Goal: Complete application form

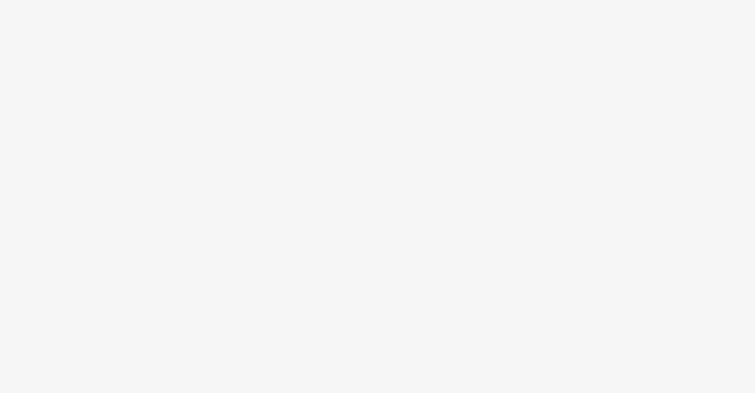
click at [652, 80] on body at bounding box center [377, 196] width 755 height 393
click at [491, 184] on body at bounding box center [377, 196] width 755 height 393
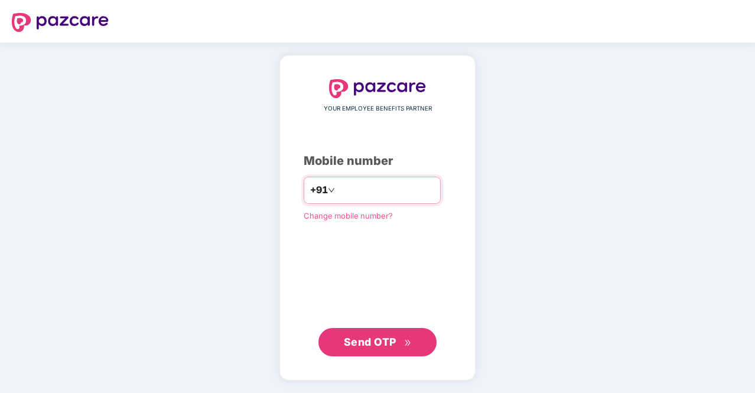
click at [414, 187] on input "number" at bounding box center [385, 190] width 97 height 19
click at [373, 184] on input "number" at bounding box center [385, 190] width 97 height 19
click at [368, 199] on input "number" at bounding box center [385, 190] width 97 height 19
type input "*"
